Goal: Task Accomplishment & Management: Manage account settings

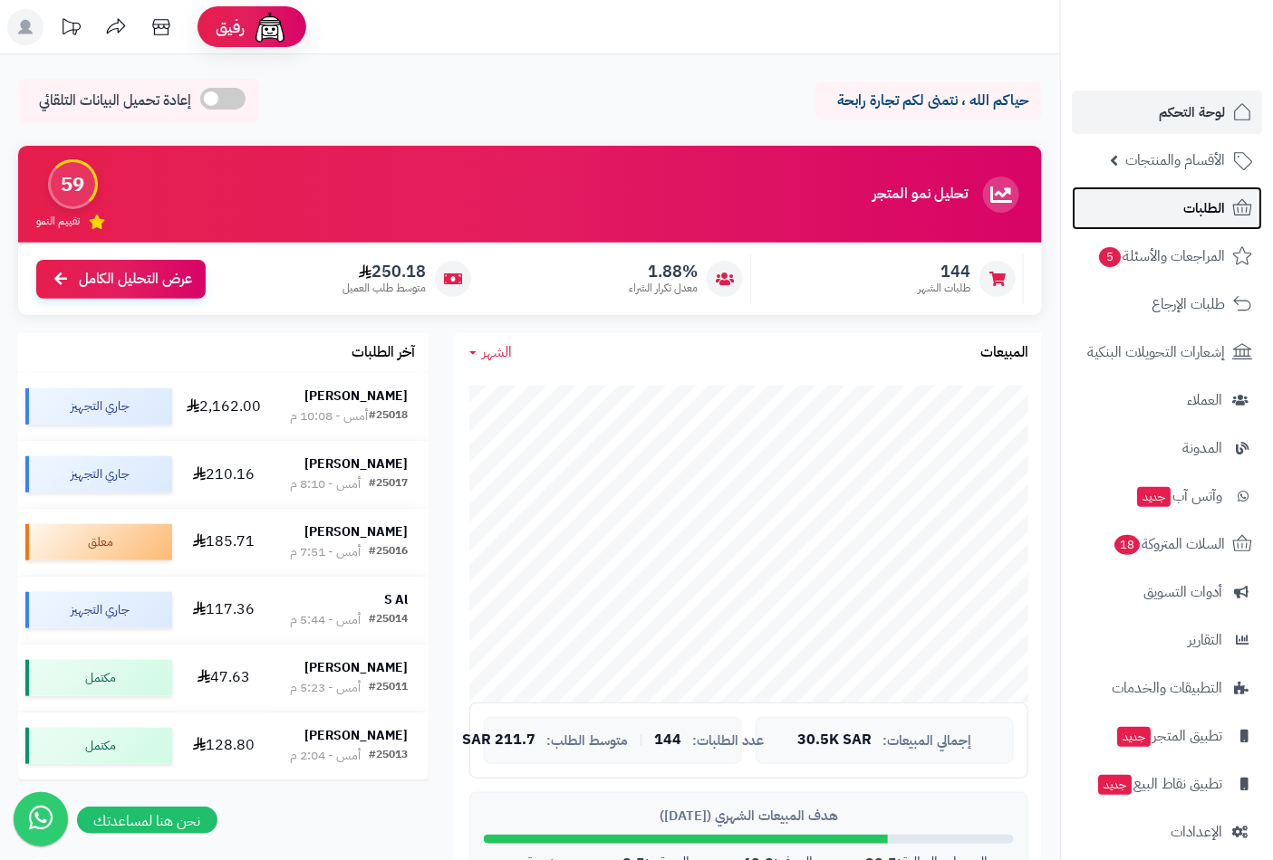
click at [1206, 205] on span "الطلبات" at bounding box center [1204, 208] width 42 height 25
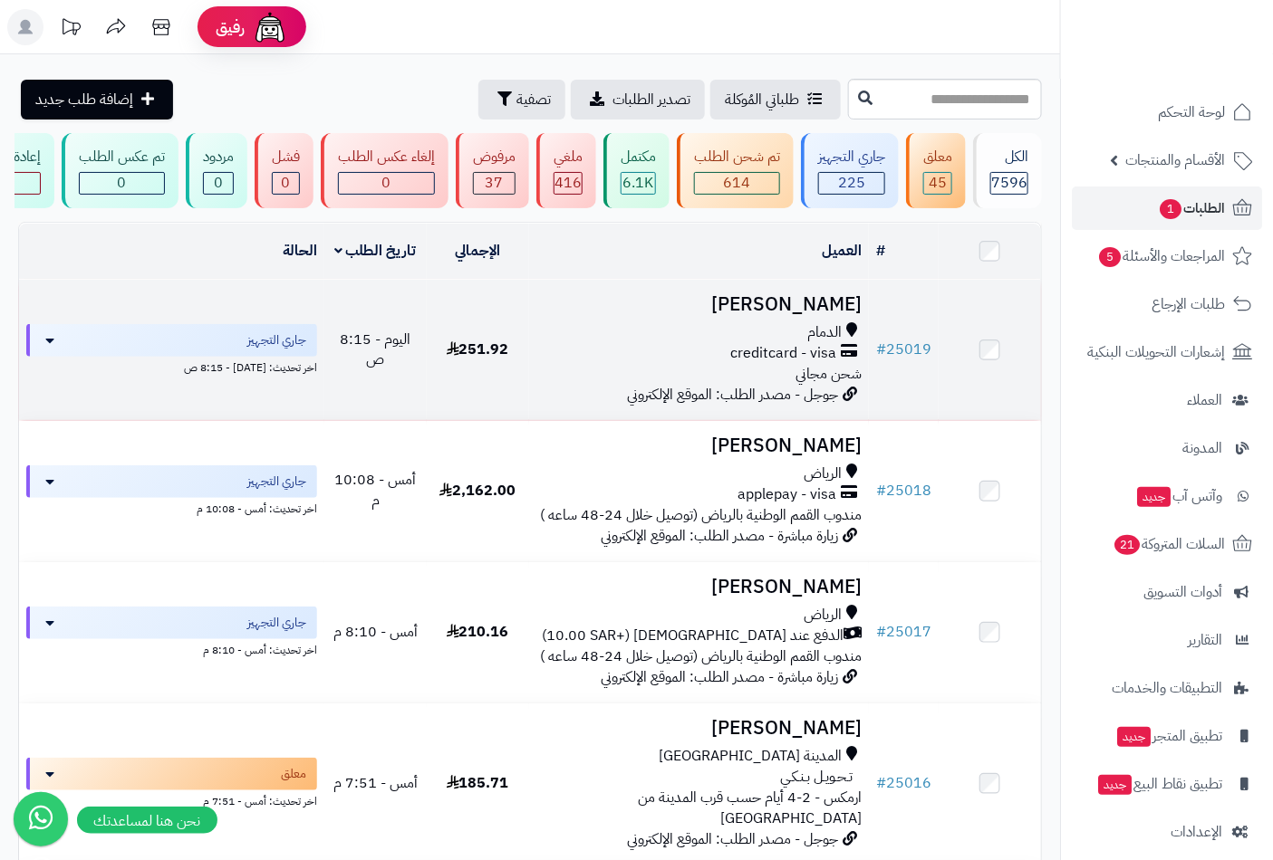
click at [804, 312] on h3 "محمد الجعفري" at bounding box center [699, 304] width 326 height 21
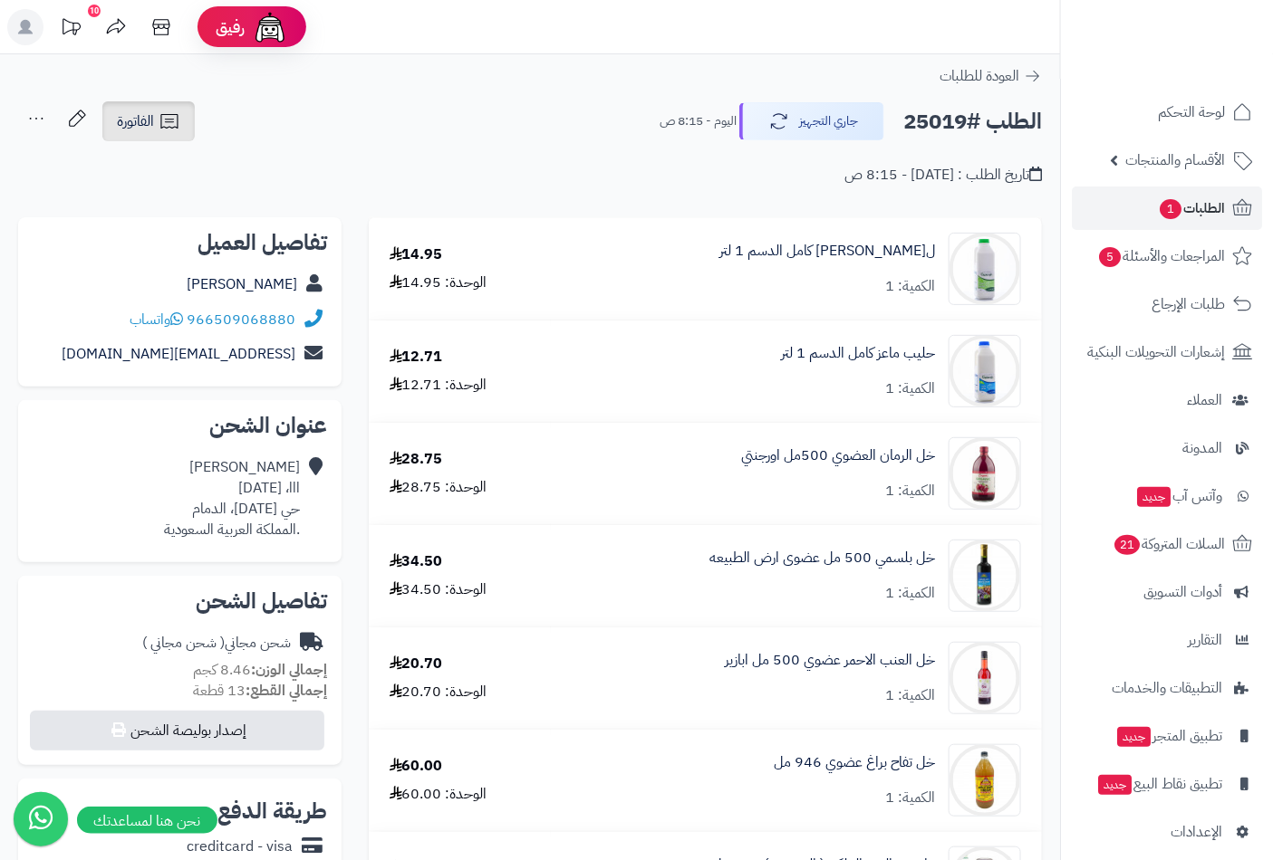
click at [155, 120] on link "الفاتورة" at bounding box center [148, 121] width 92 height 40
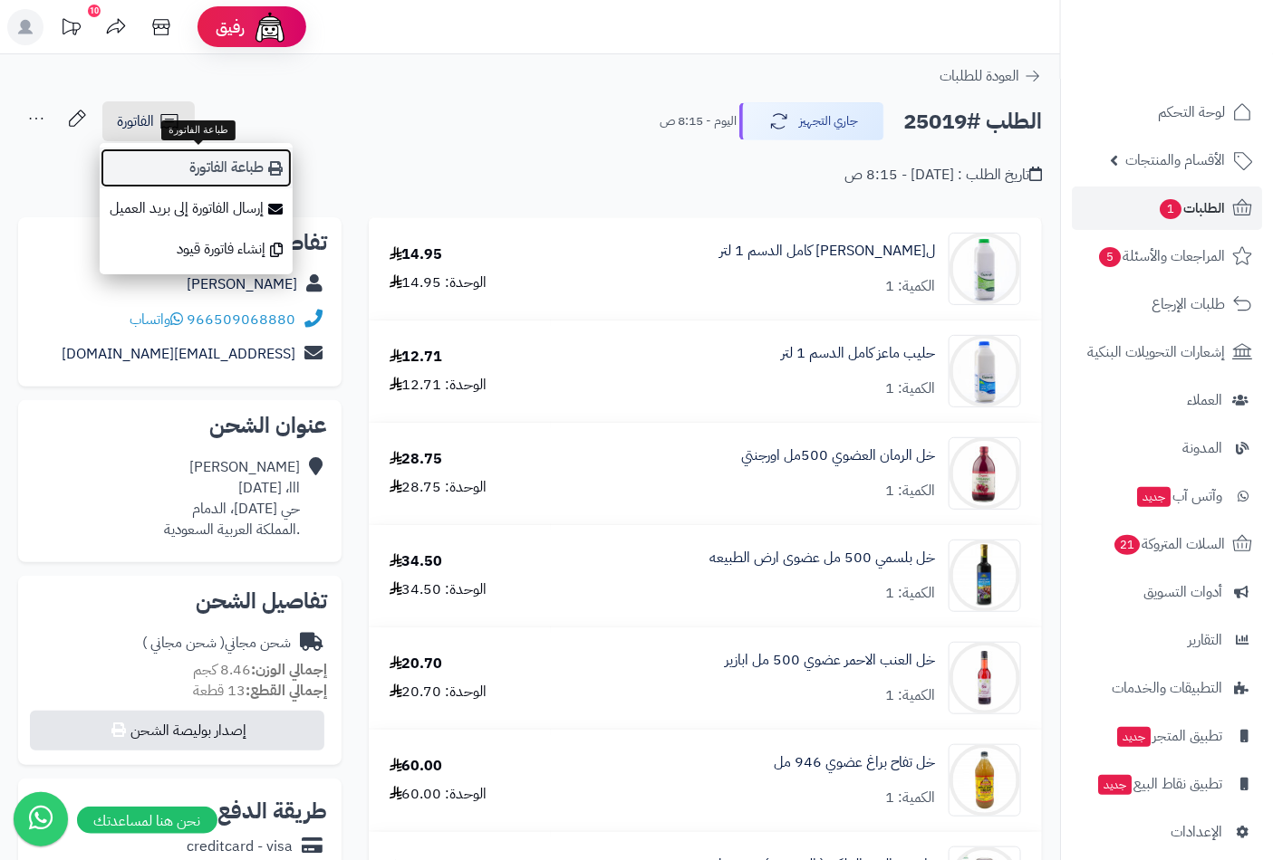
click at [211, 173] on link "طباعة الفاتورة" at bounding box center [196, 168] width 193 height 41
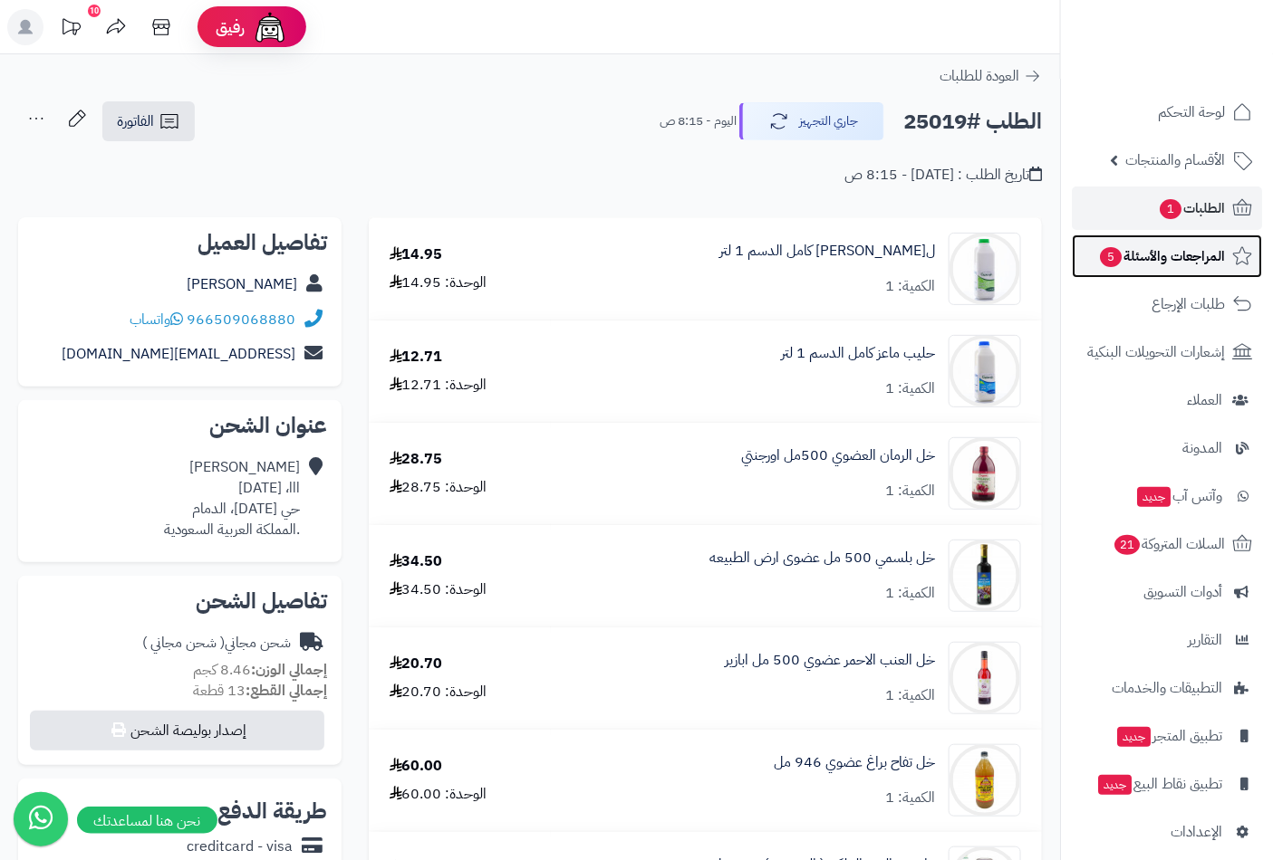
click at [1161, 252] on span "المراجعات والأسئلة 5" at bounding box center [1161, 256] width 127 height 25
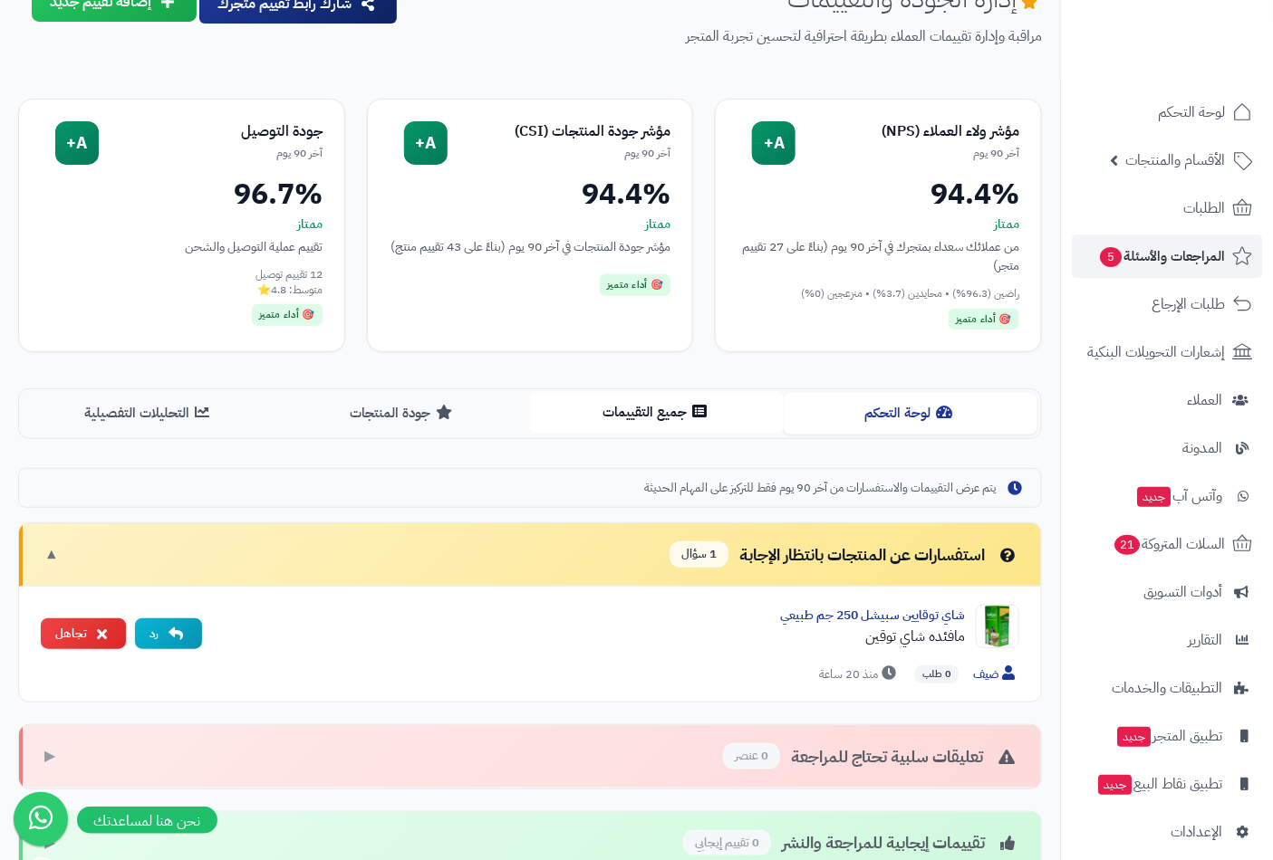
click at [677, 417] on button "جميع التقييمات" at bounding box center [657, 412] width 254 height 41
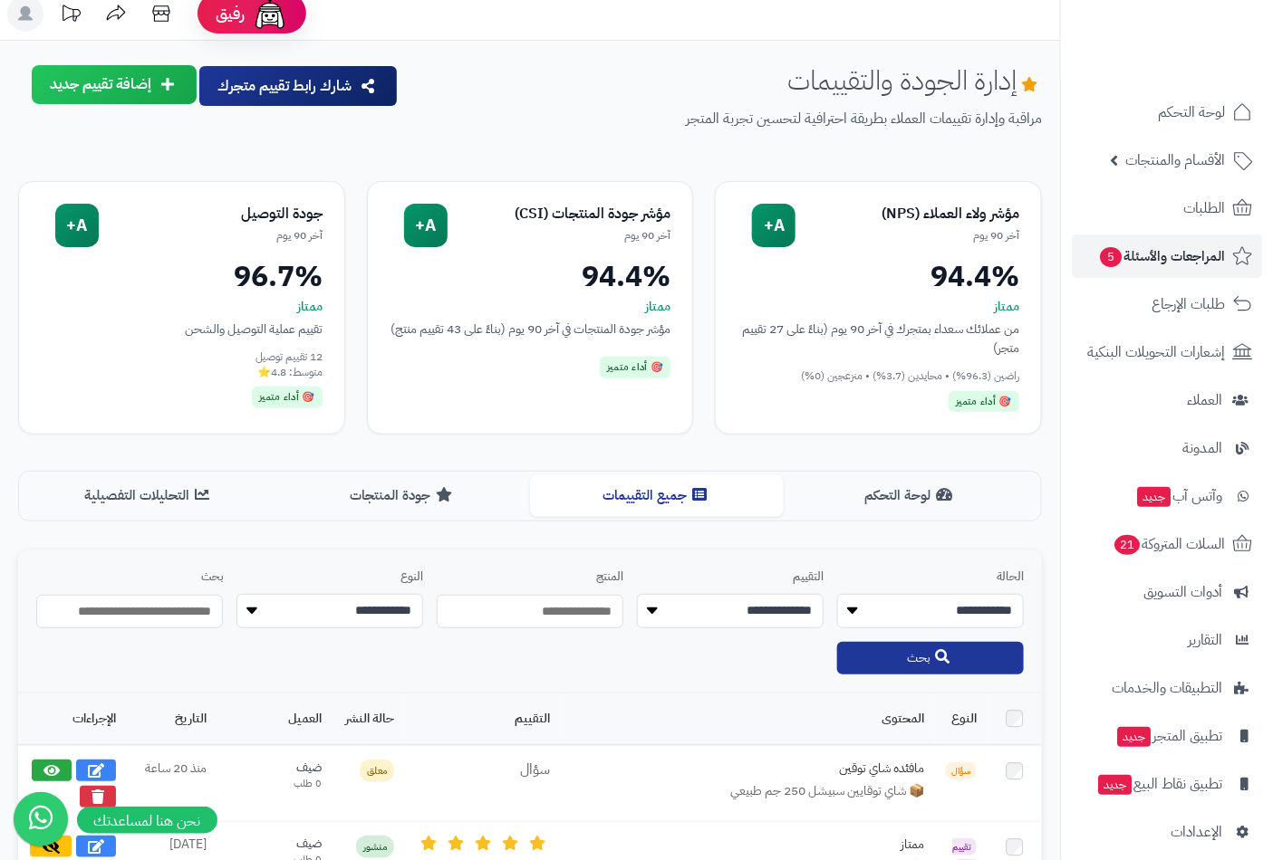
scroll to position [96, 0]
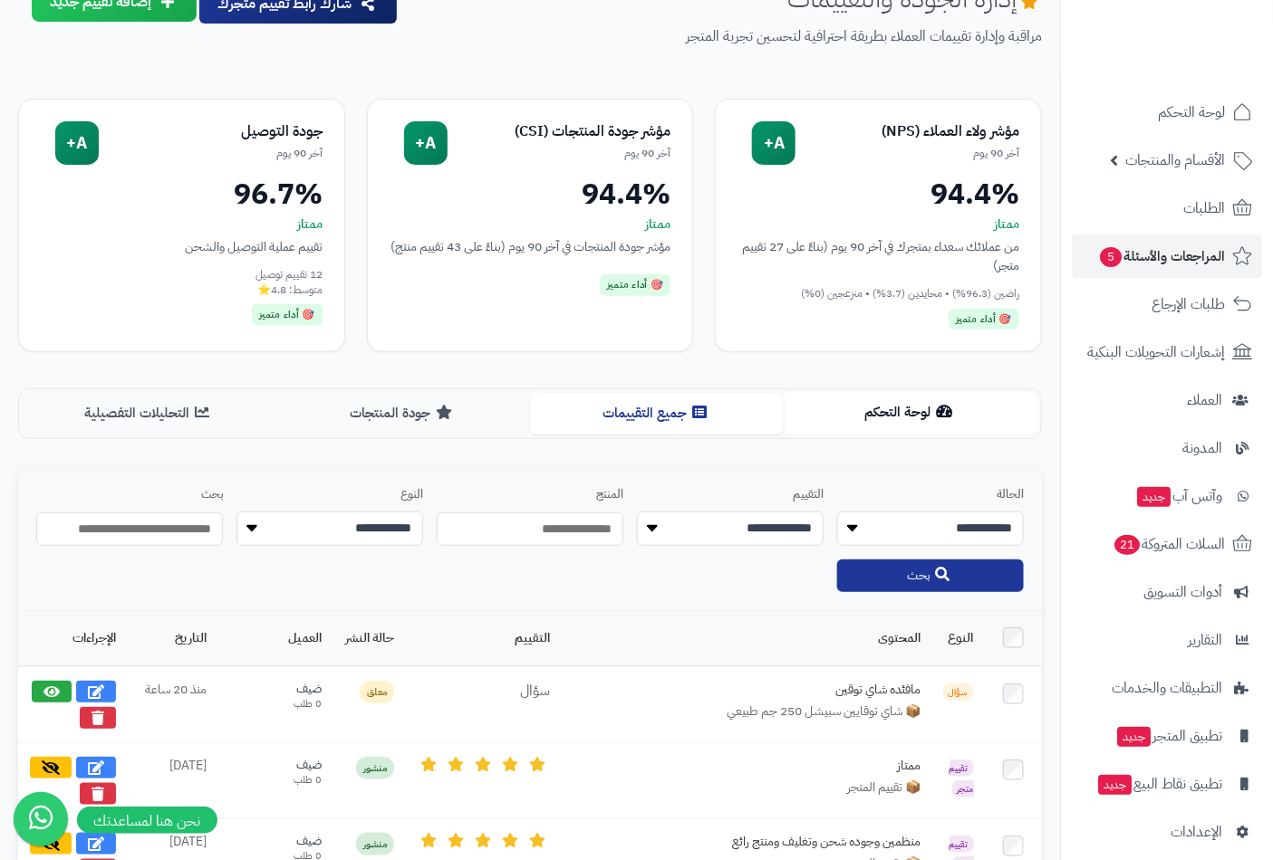
click at [880, 415] on button "لوحة التحكم" at bounding box center [910, 412] width 254 height 41
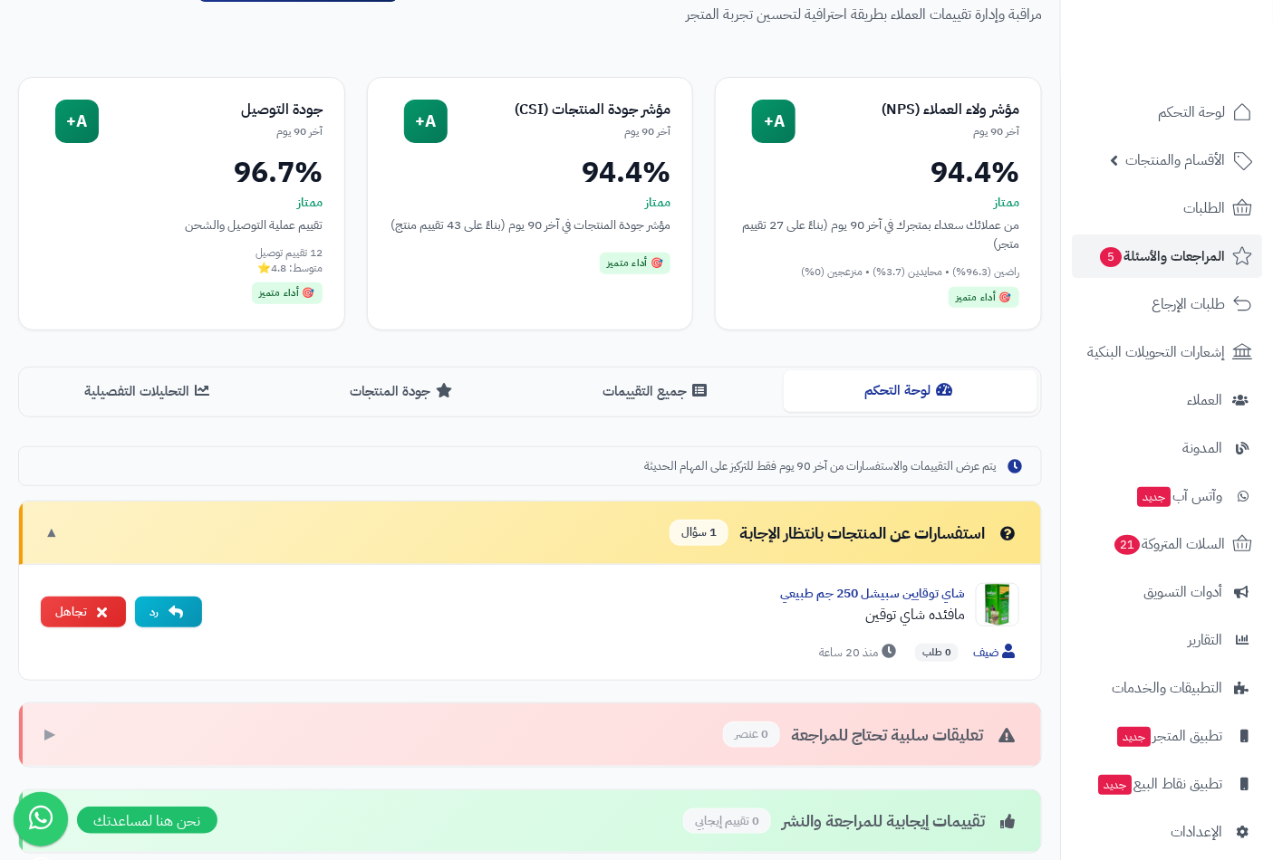
scroll to position [348, 0]
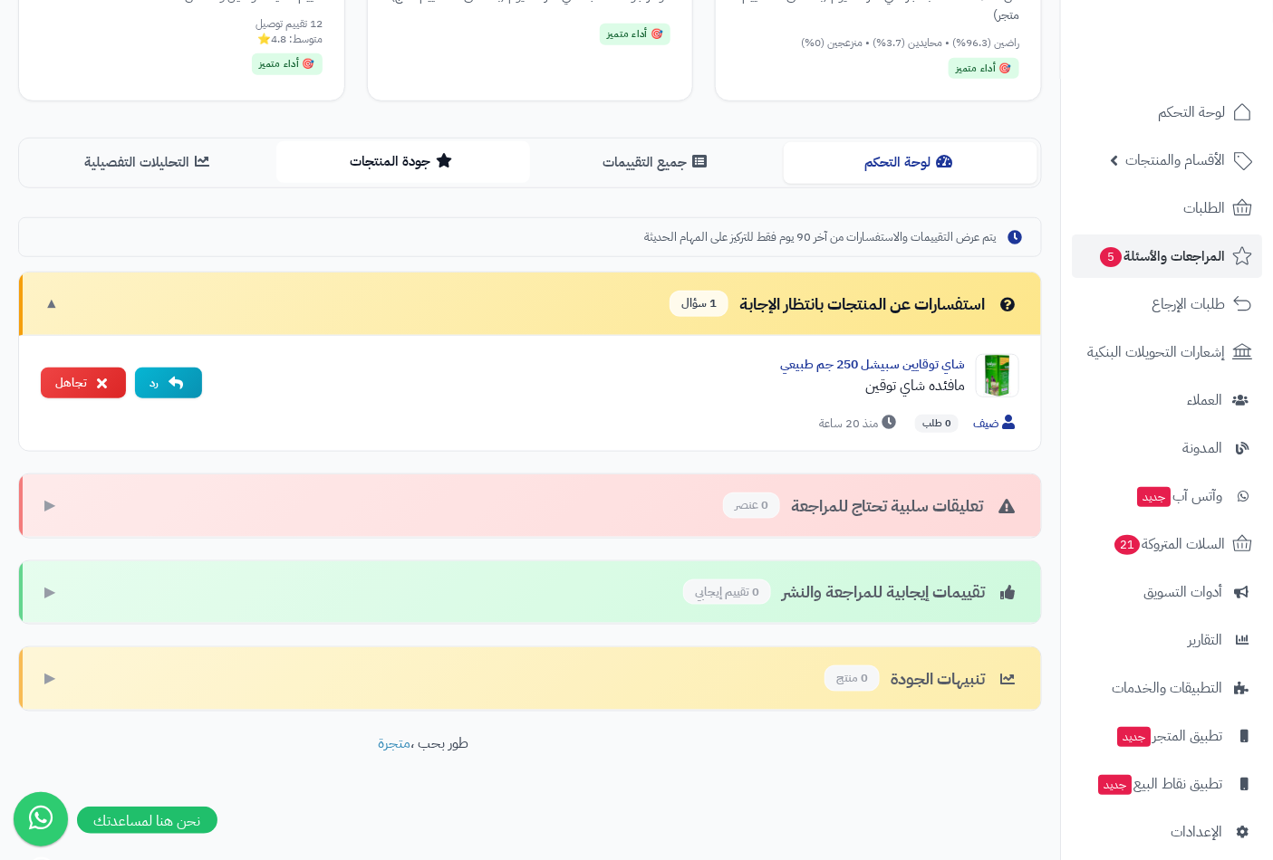
click at [403, 158] on button "جودة المنتجات" at bounding box center [403, 161] width 254 height 41
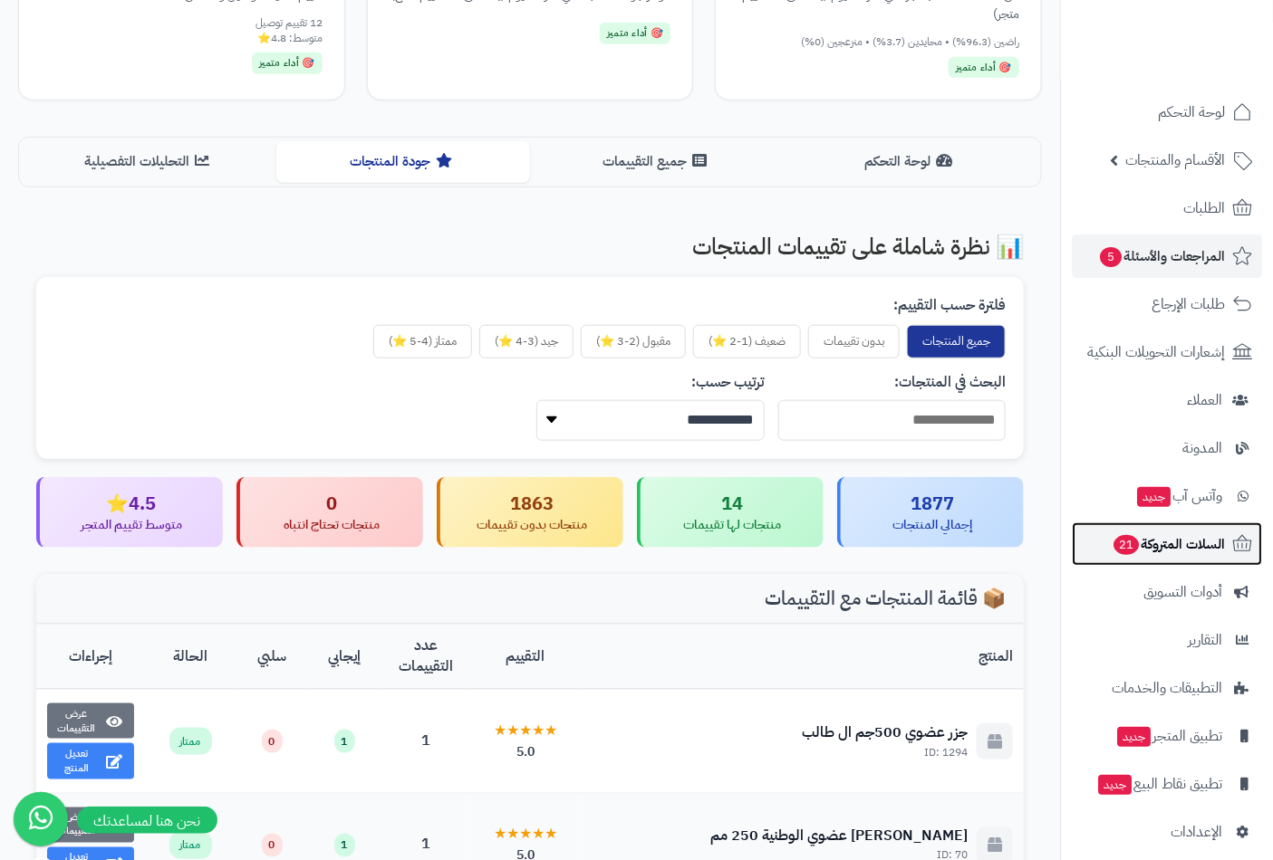
click at [1167, 545] on span "السلات المتروكة 21" at bounding box center [1167, 544] width 113 height 25
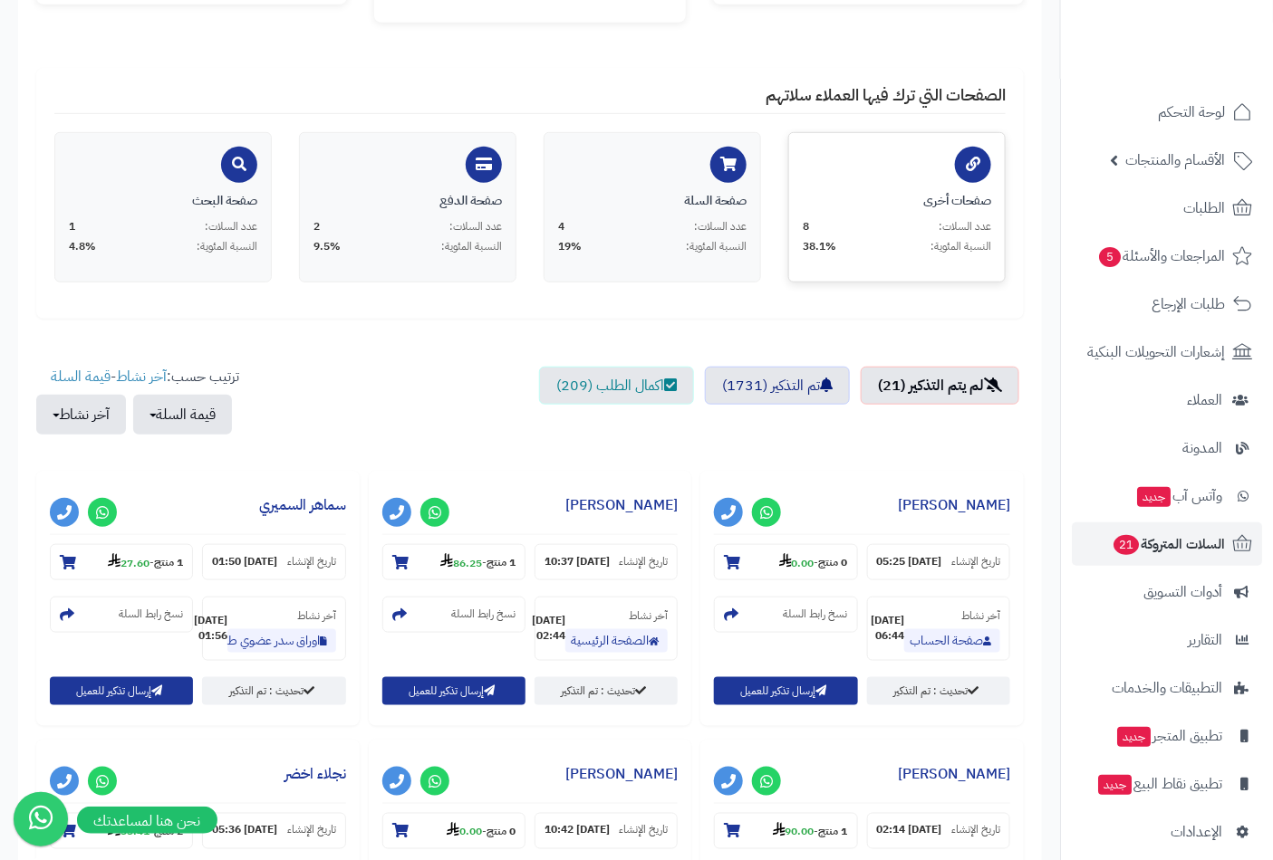
scroll to position [335, 0]
